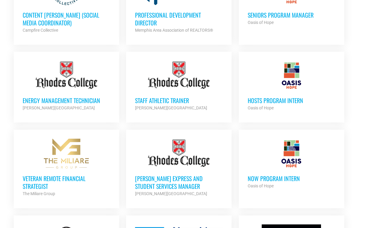
scroll to position [394, 0]
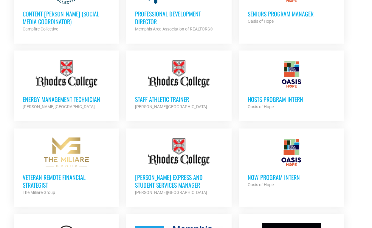
click at [270, 95] on h3 "HOSTS Program Intern" at bounding box center [292, 99] width 88 height 8
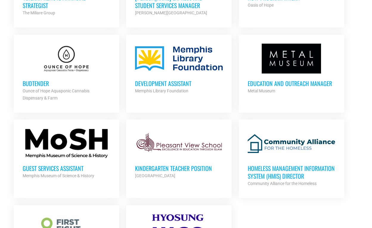
scroll to position [573, 0]
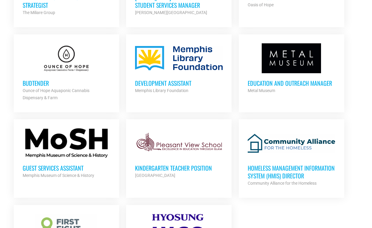
click at [155, 68] on div at bounding box center [179, 58] width 88 height 30
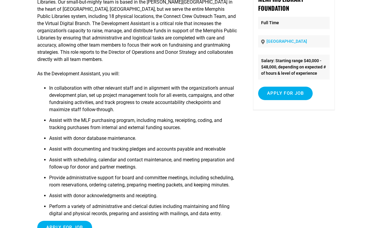
scroll to position [23, 0]
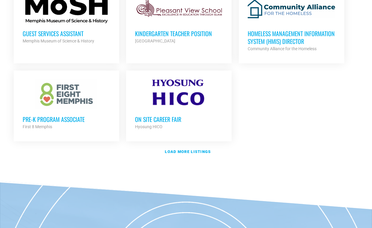
scroll to position [719, 0]
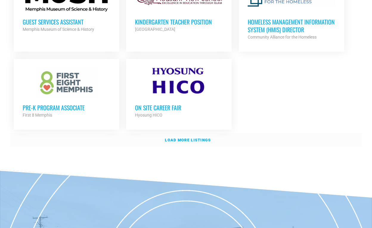
click at [207, 137] on strong "Load more listings" at bounding box center [188, 139] width 46 height 4
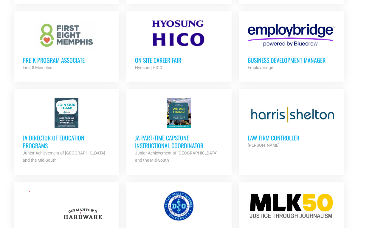
scroll to position [769, 0]
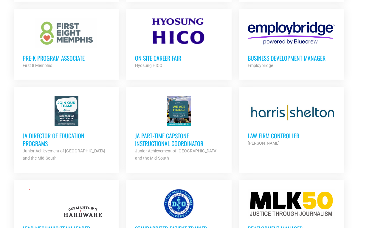
click at [259, 145] on link "Law Firm Controller Harris Shelton Partner Org Full Time" at bounding box center [292, 121] width 106 height 69
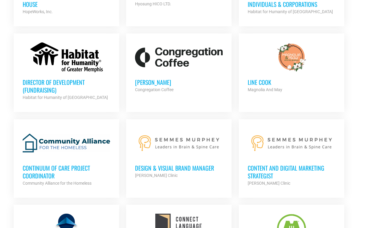
scroll to position [1103, 0]
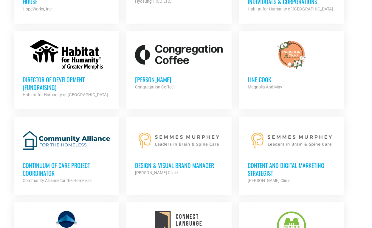
click at [72, 157] on div "Continuum of Care Project Coordinator Community Alliance for the Homeless Partn…" at bounding box center [67, 169] width 88 height 29
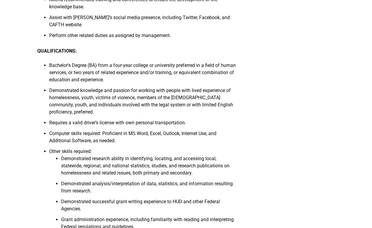
scroll to position [293, 0]
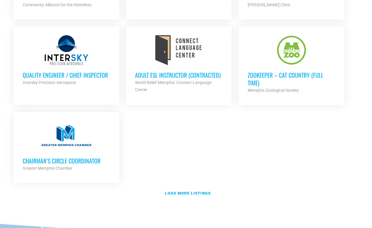
scroll to position [1279, 0]
click at [182, 186] on link "Load more listings" at bounding box center [186, 193] width 352 height 14
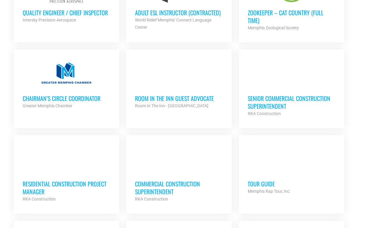
scroll to position [1341, 0]
